Goal: Task Accomplishment & Management: Use online tool/utility

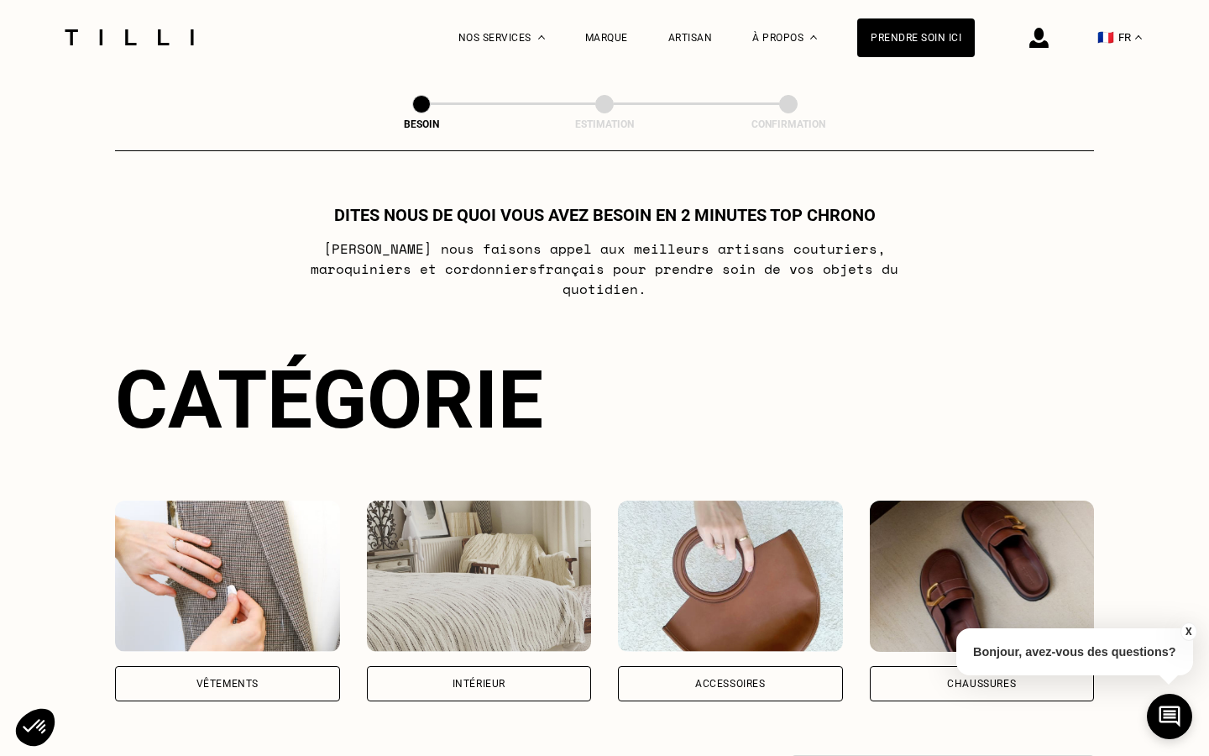
click at [249, 679] on div "Vêtements" at bounding box center [228, 684] width 62 height 10
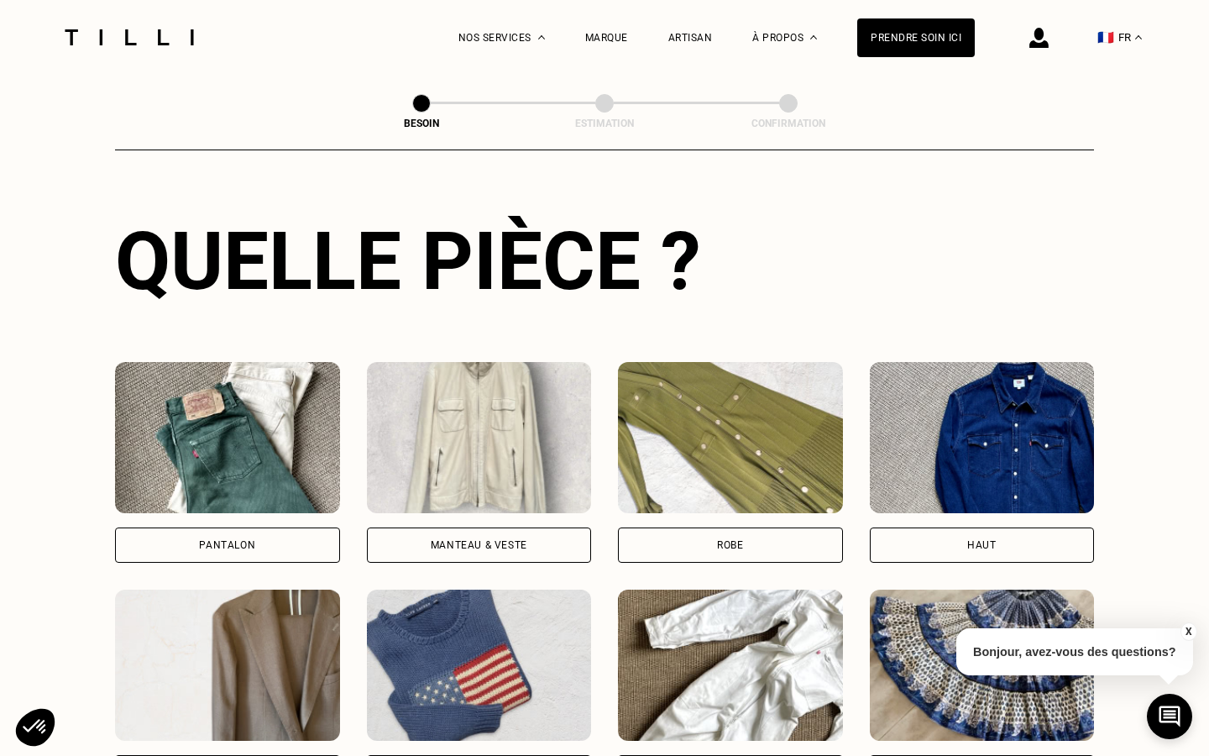
scroll to position [595, 0]
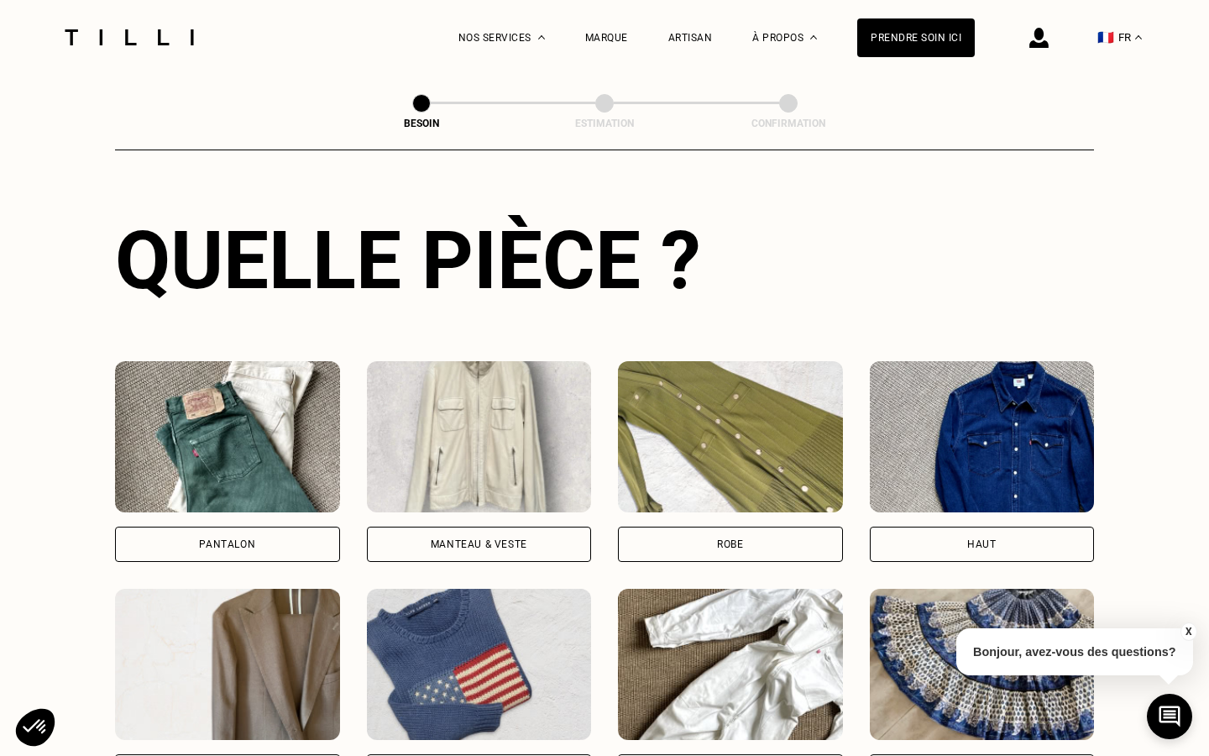
click at [490, 539] on div "Manteau & Veste" at bounding box center [479, 544] width 97 height 10
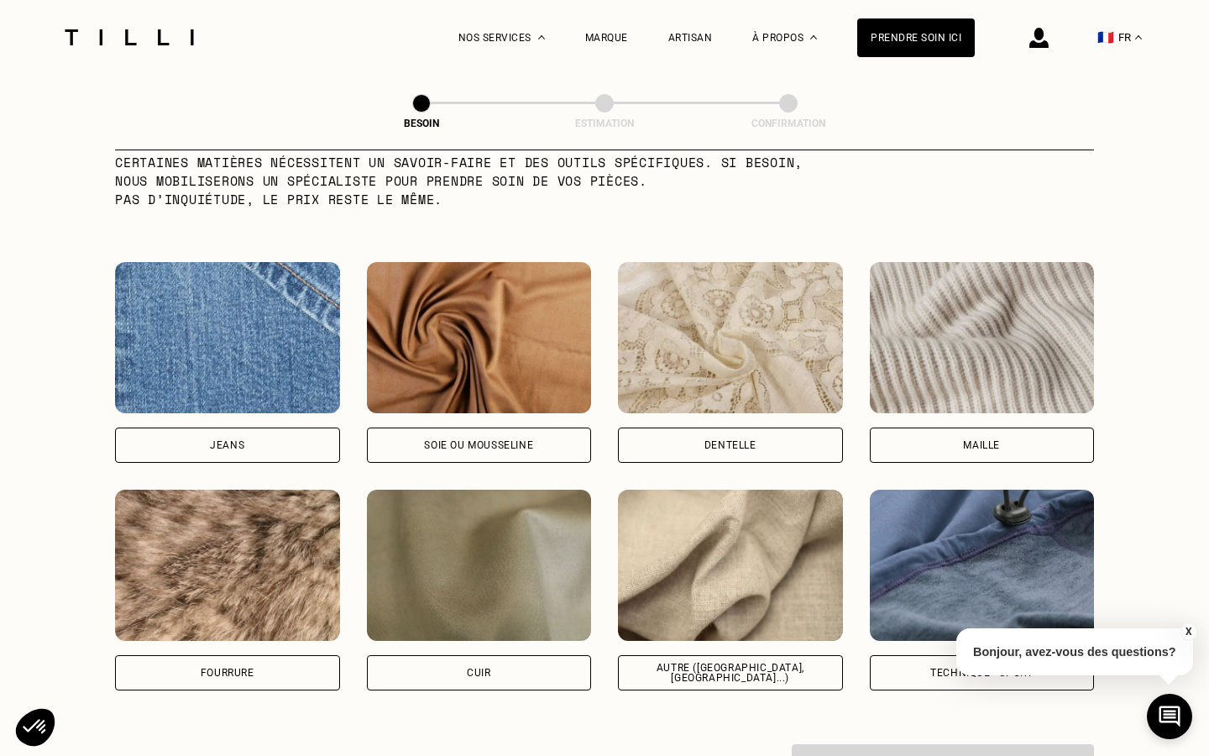
scroll to position [1713, 0]
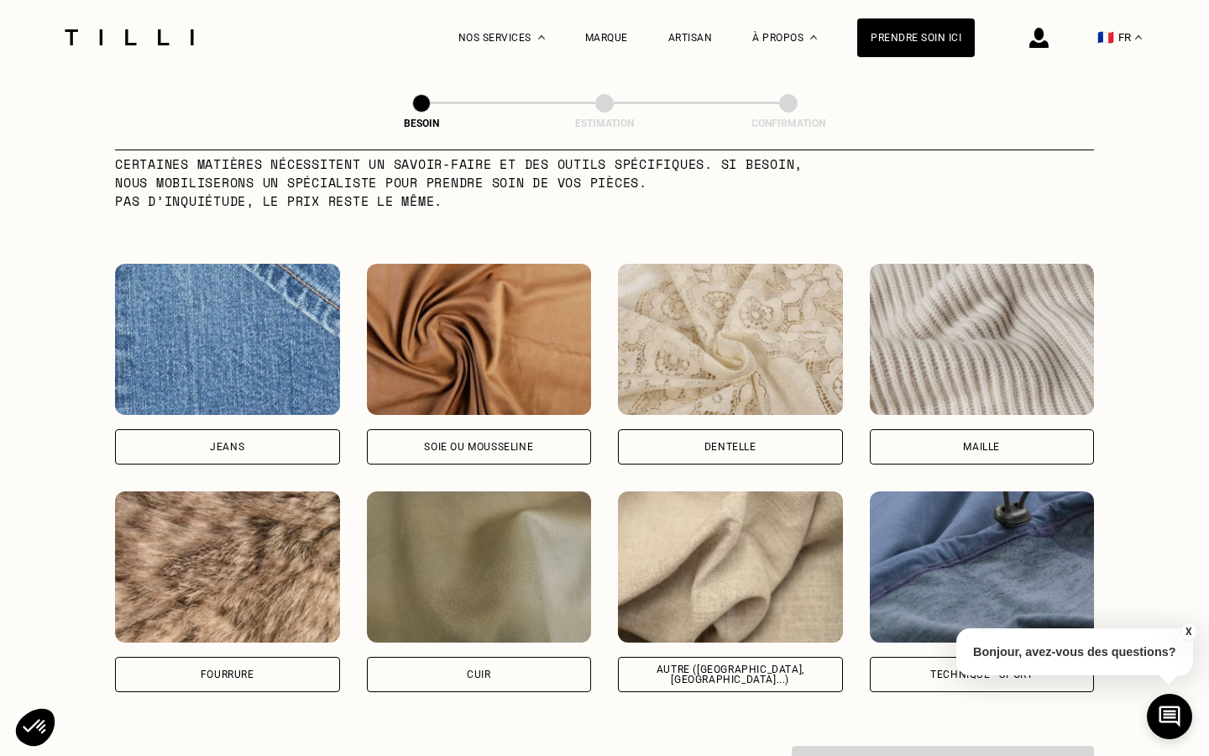
click at [159, 661] on div "Fourrure" at bounding box center [227, 674] width 225 height 35
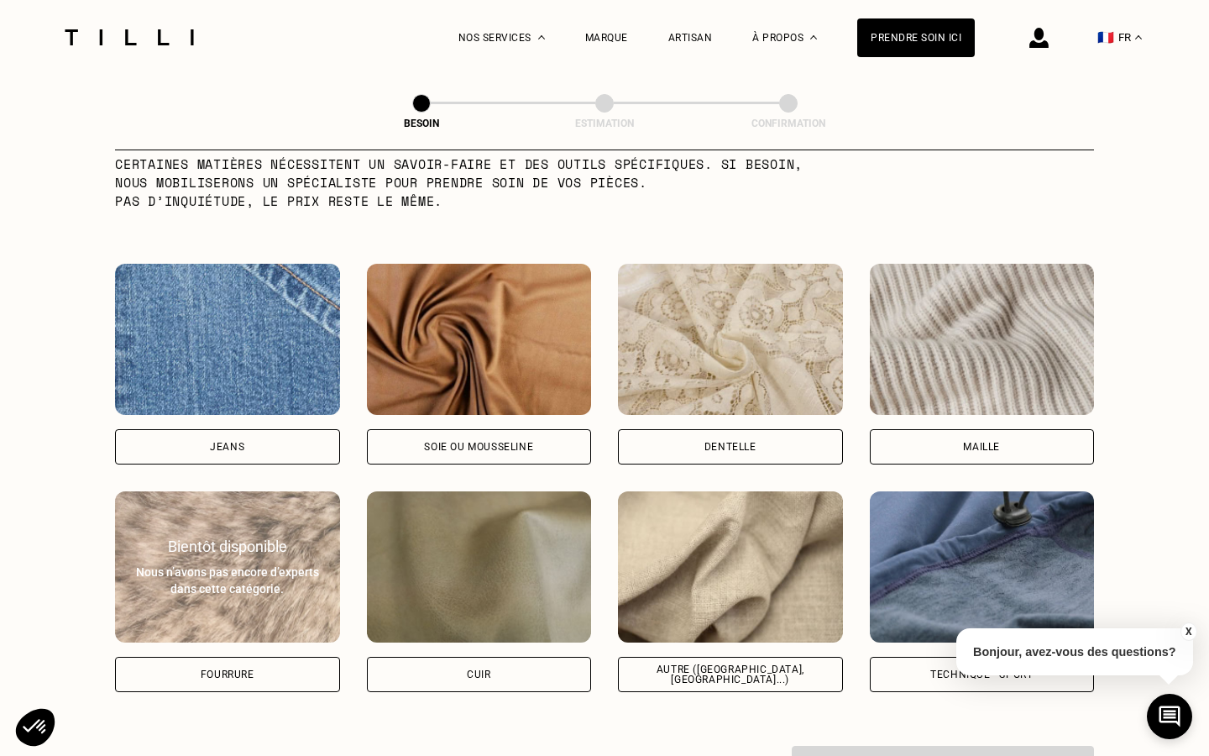
click at [231, 541] on div "Bientôt disponible Nous n’avons pas encore d’experts dans cette catégorie." at bounding box center [227, 567] width 225 height 60
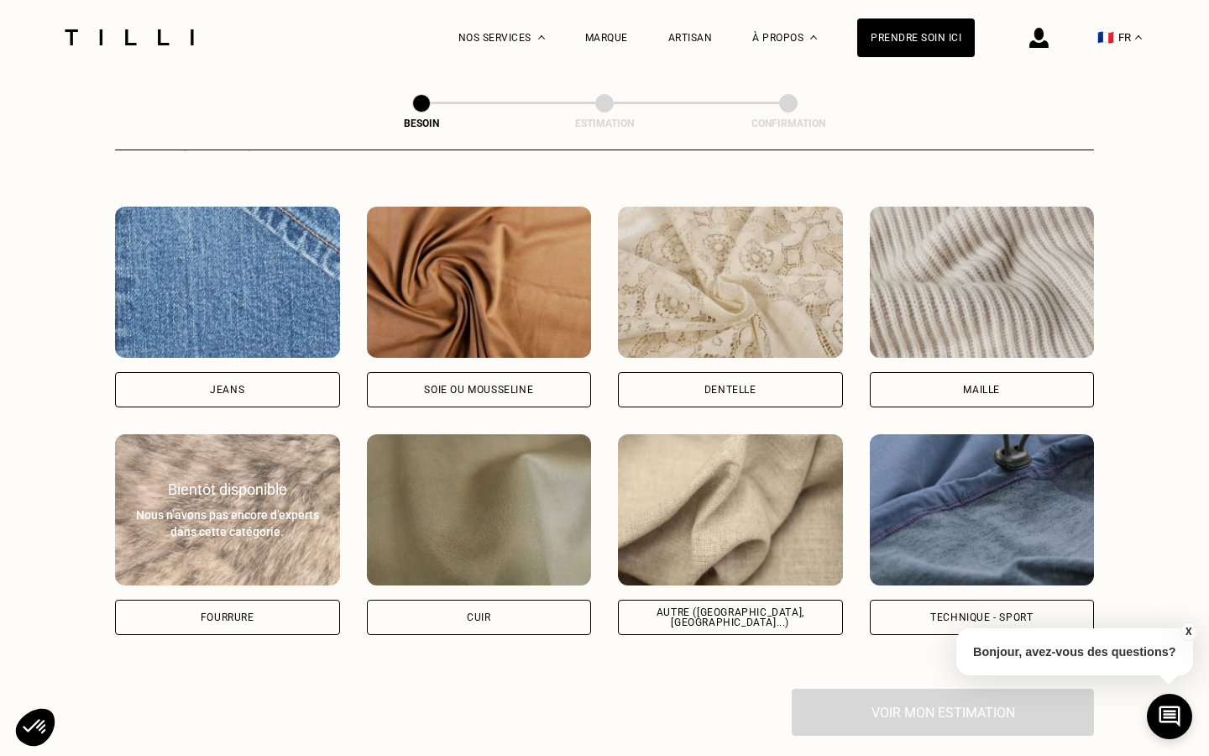
scroll to position [1774, 0]
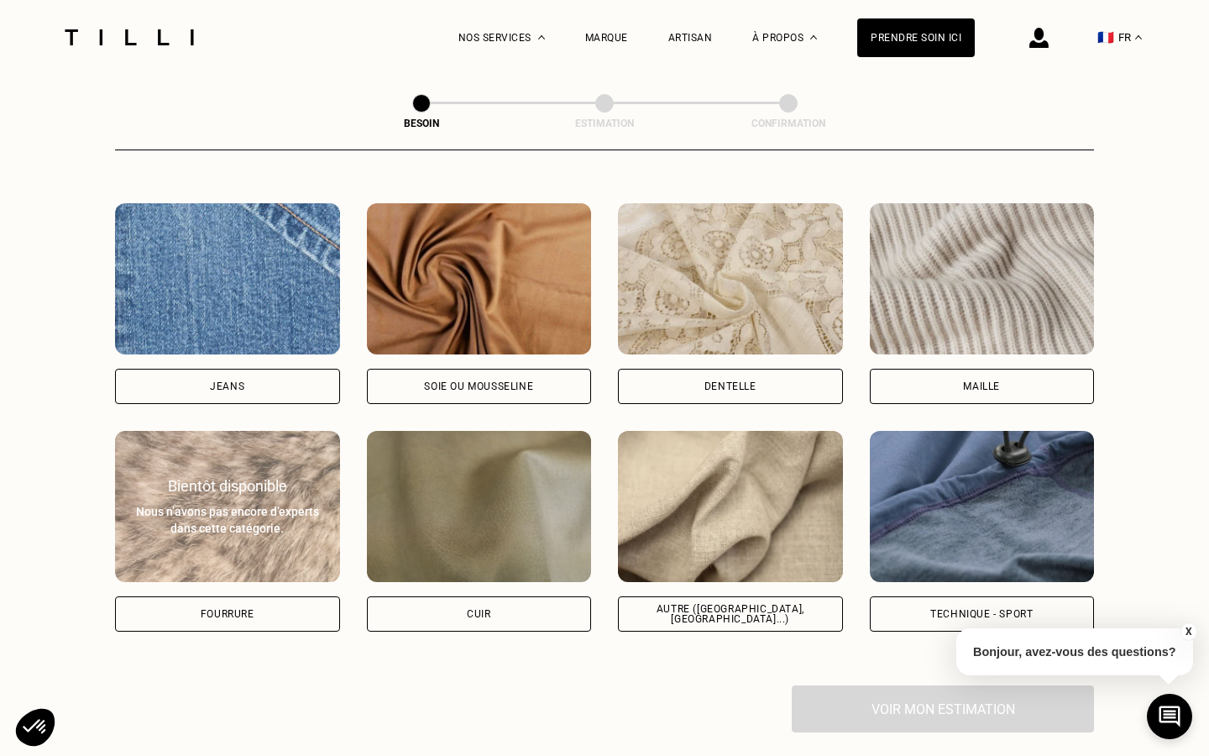
click at [536, 369] on div "Soie ou mousseline" at bounding box center [479, 386] width 225 height 35
select select "FR"
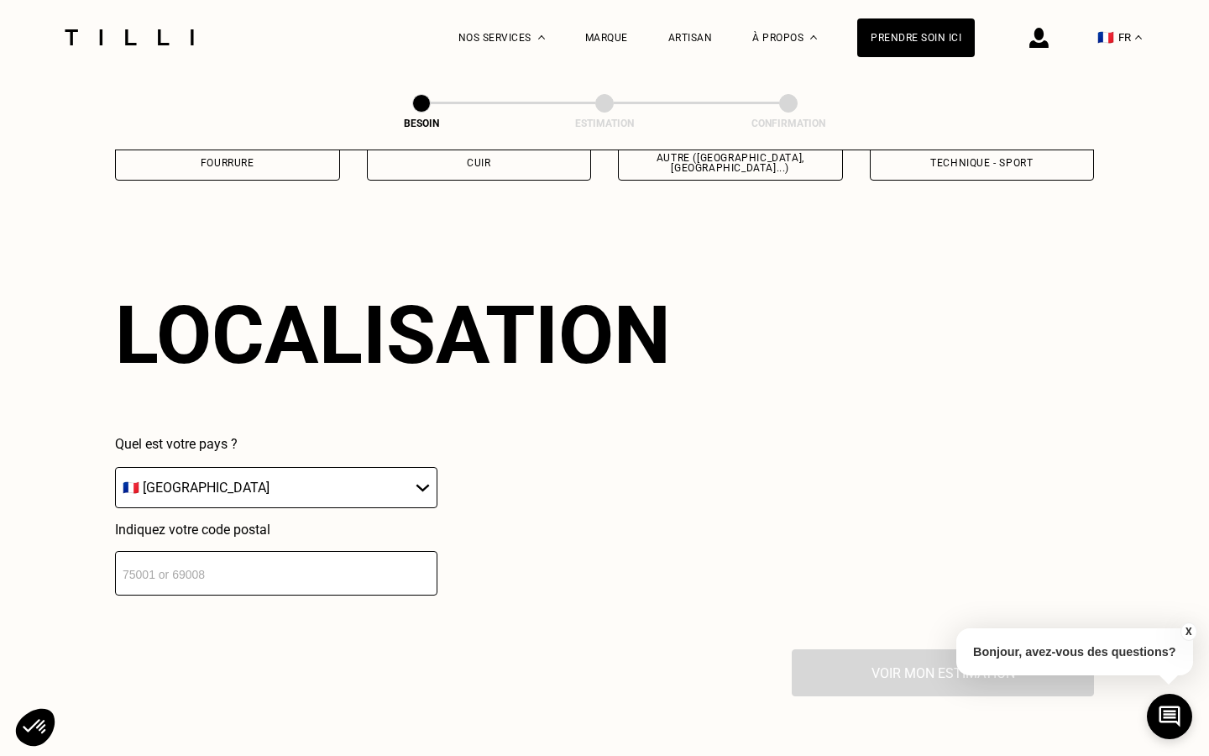
scroll to position [2252, 0]
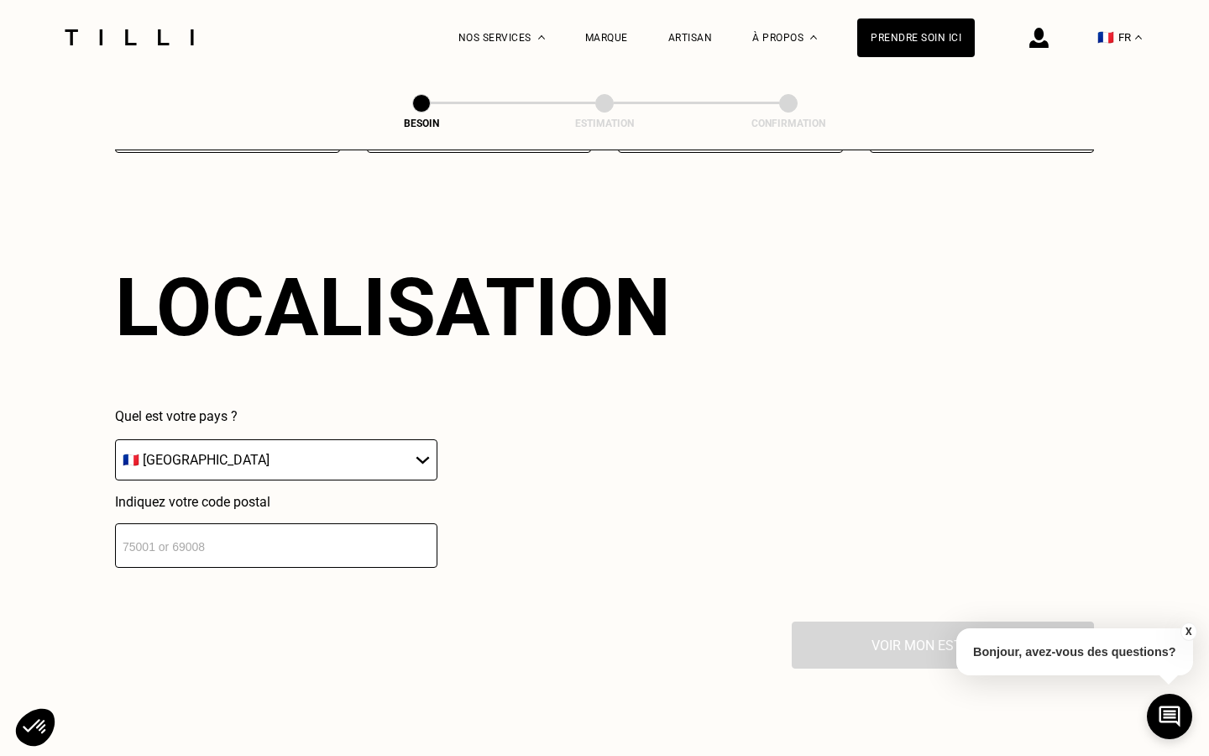
click at [351, 527] on input "number" at bounding box center [276, 545] width 322 height 45
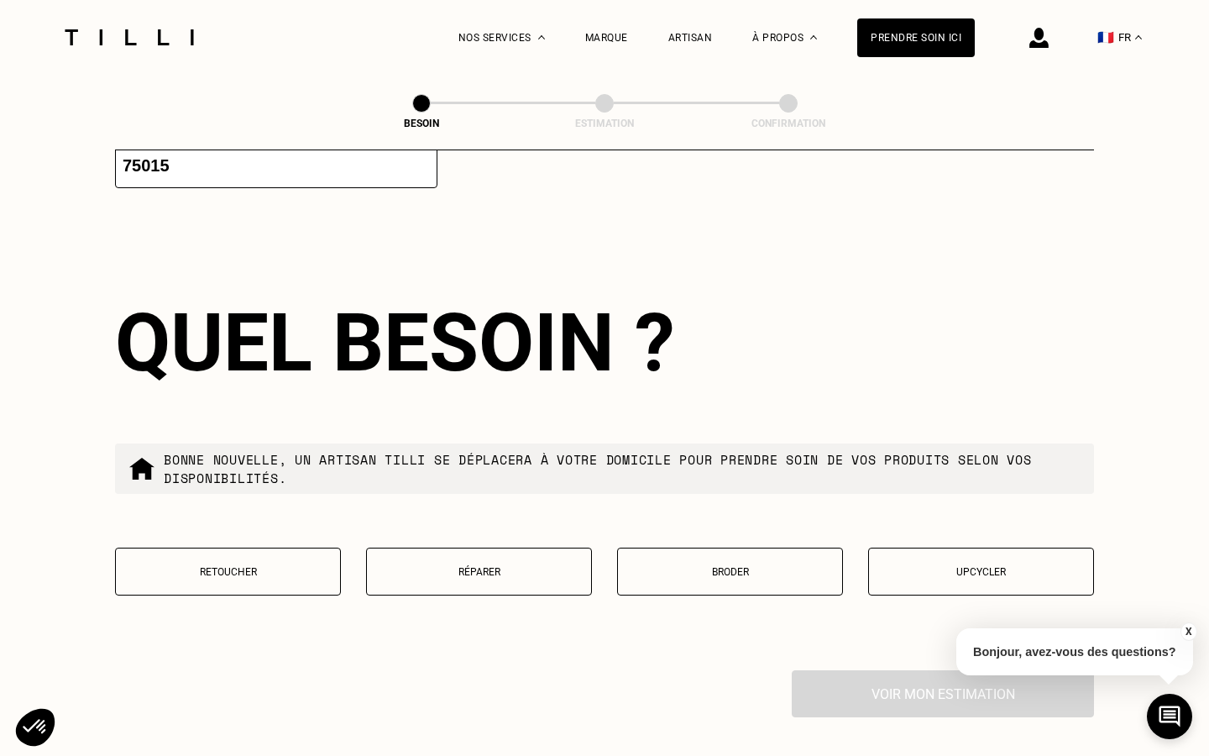
scroll to position [2667, 0]
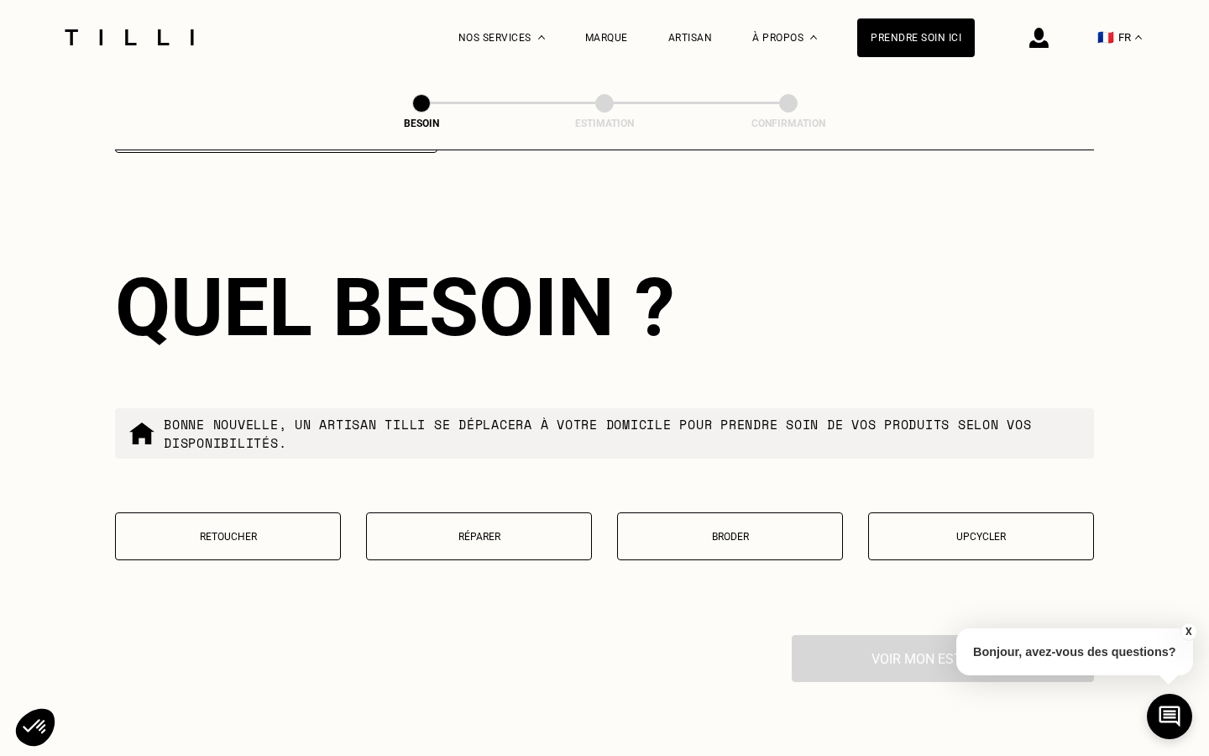
type input "75015"
click at [429, 531] on p "Réparer" at bounding box center [478, 537] width 207 height 12
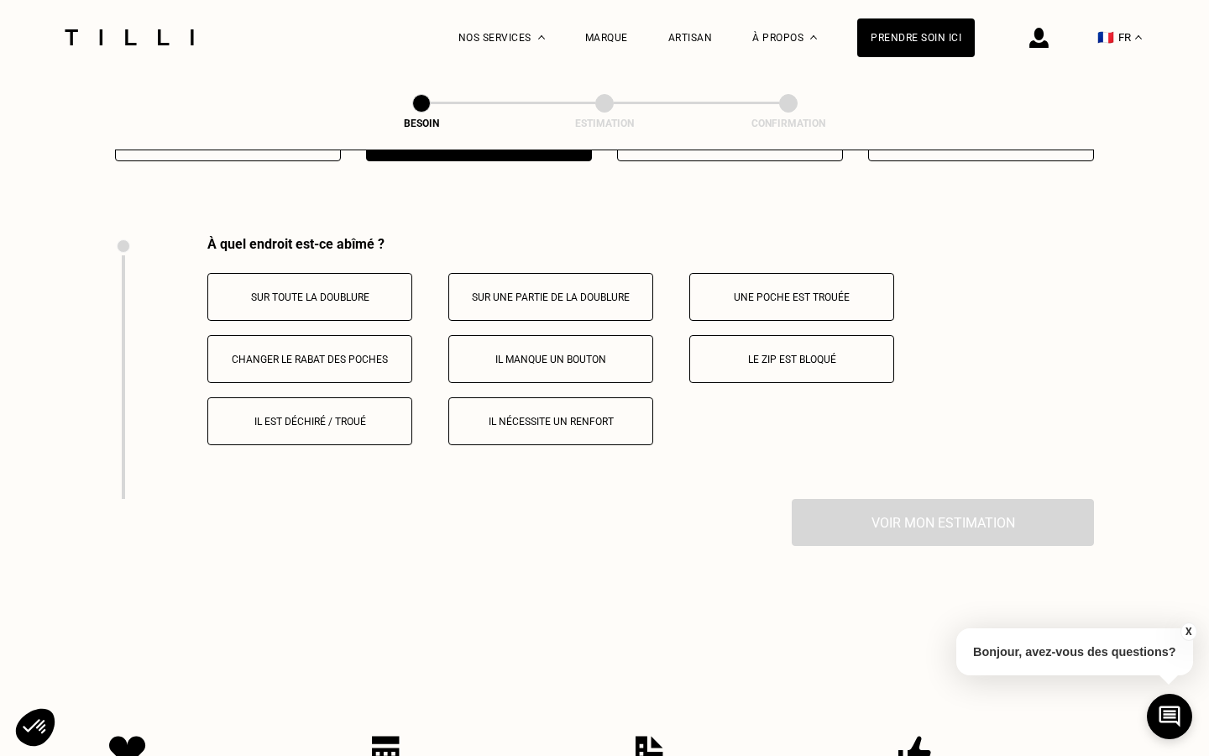
scroll to position [3097, 0]
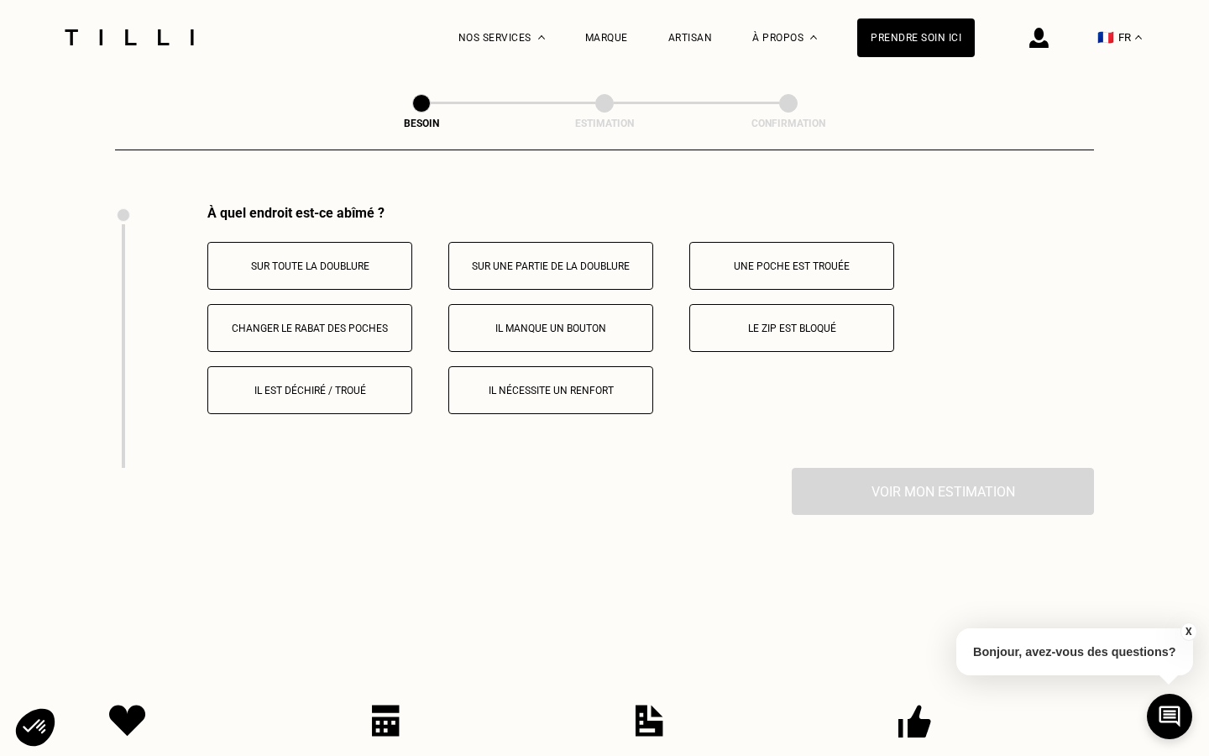
click at [383, 260] on p "Sur toute la doublure" at bounding box center [310, 266] width 186 height 12
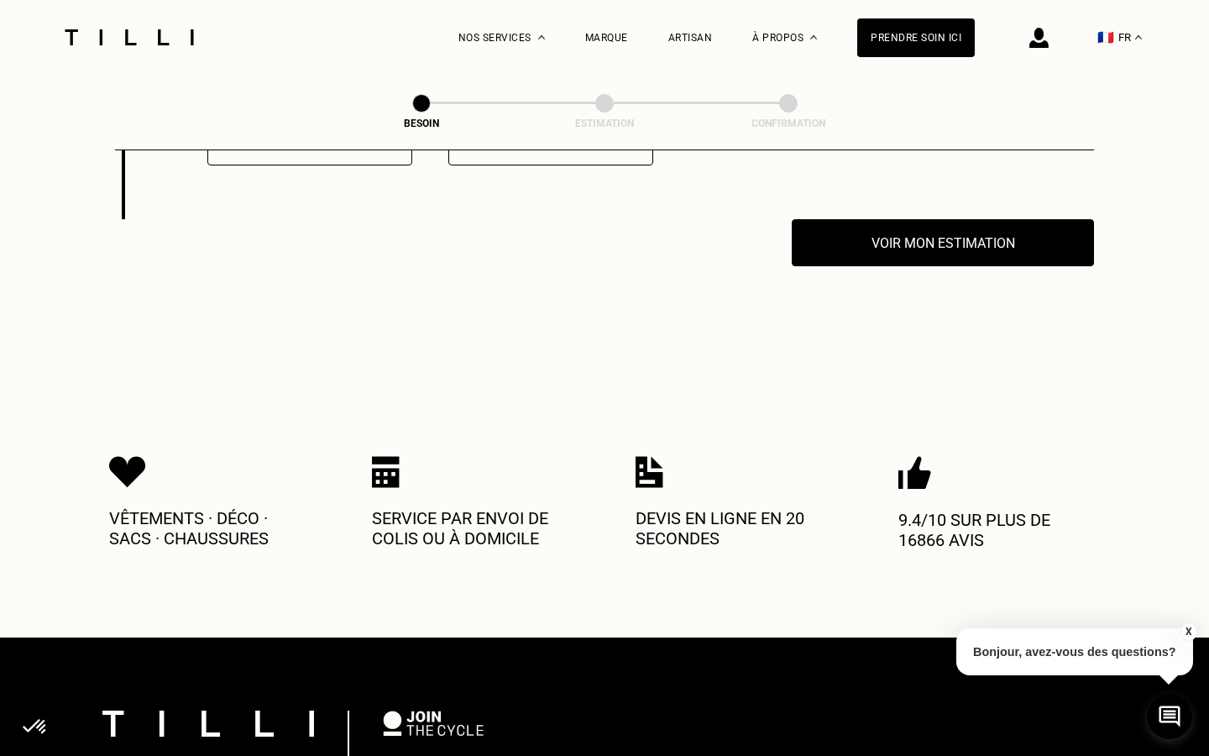
scroll to position [3360, 0]
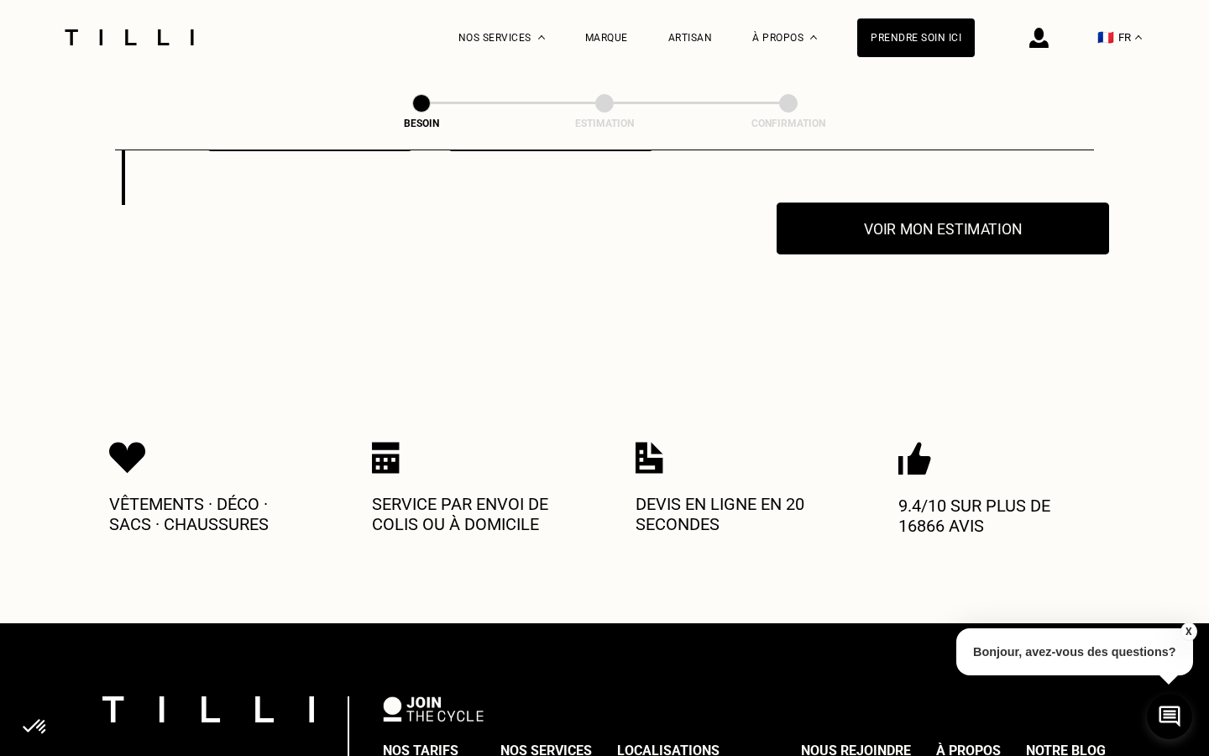
click at [891, 213] on button "Voir mon estimation" at bounding box center [943, 228] width 333 height 52
